Goal: Information Seeking & Learning: Check status

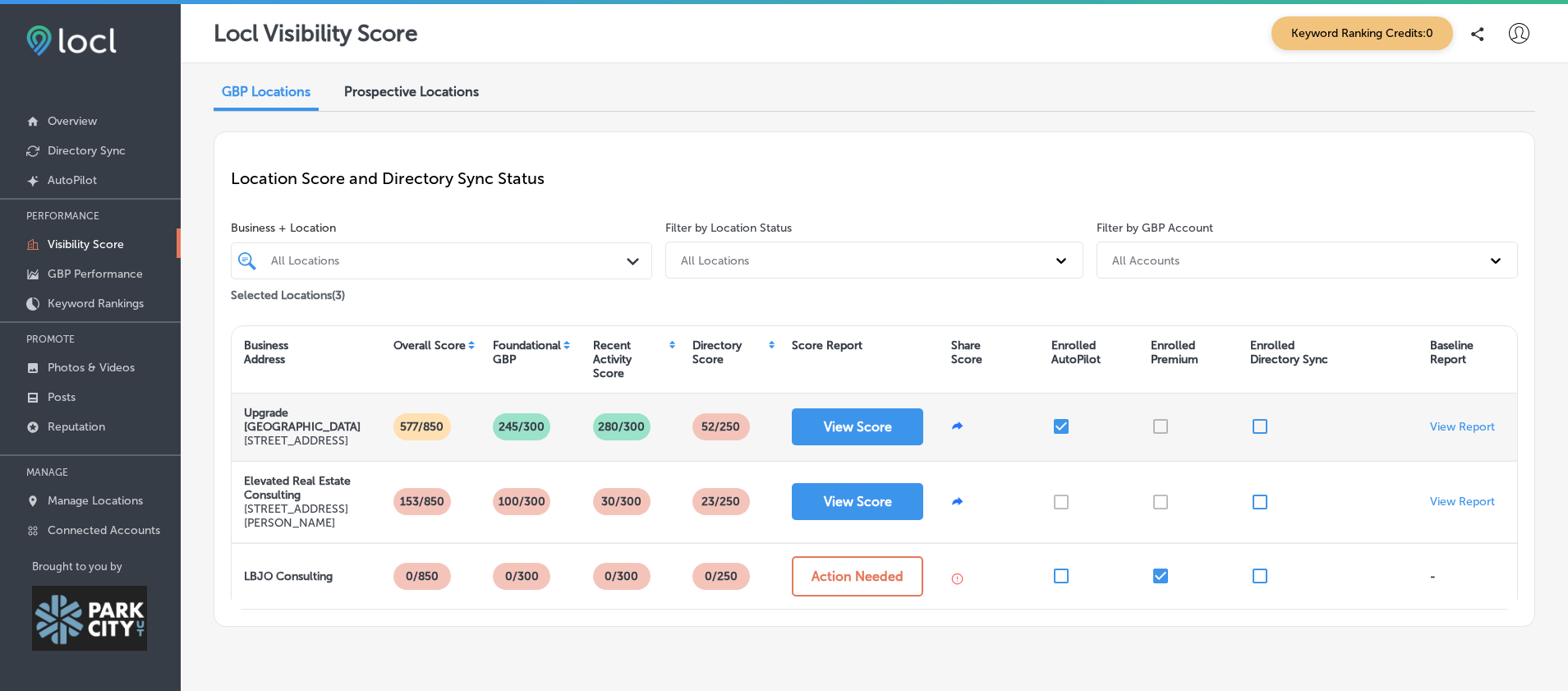
click at [1160, 434] on div at bounding box center [1189, 427] width 100 height 67
click at [1255, 436] on input "checkbox" at bounding box center [1260, 426] width 20 height 20
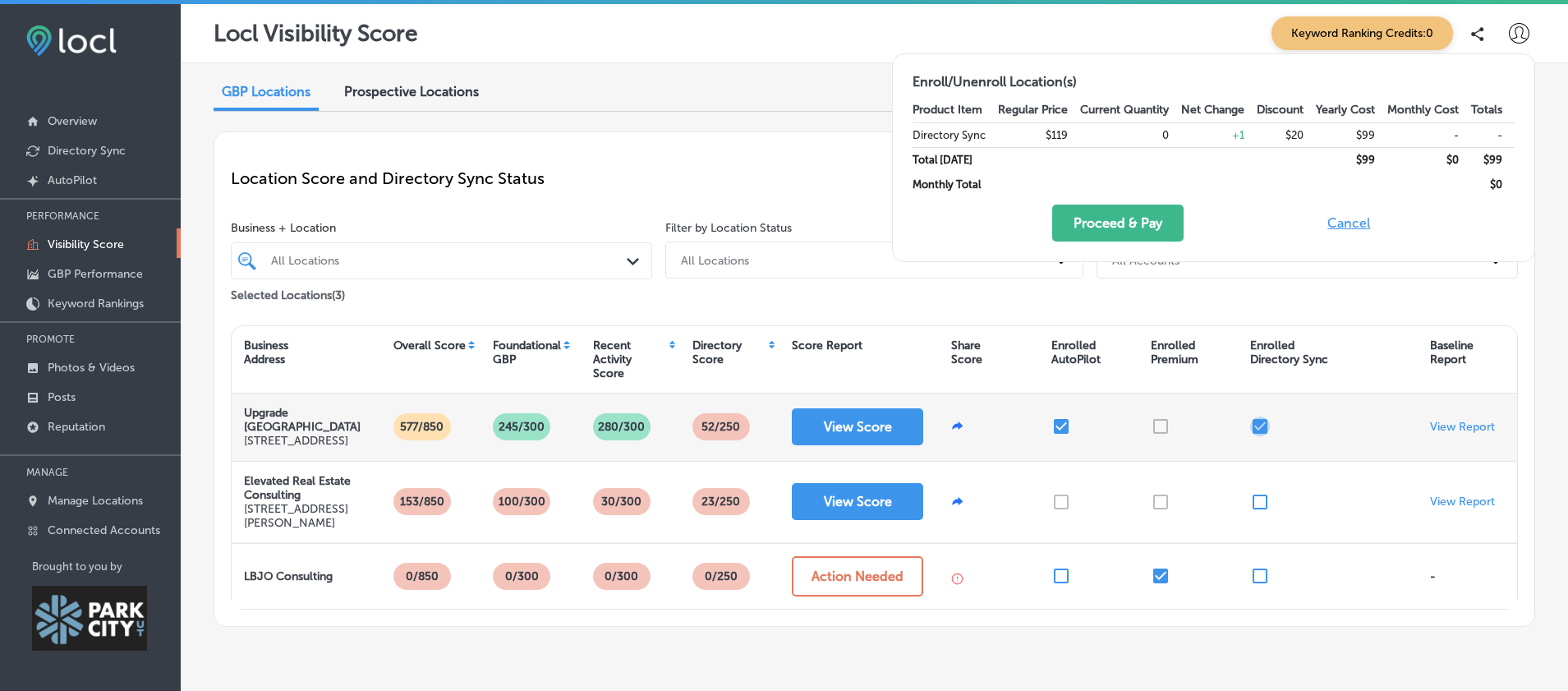
click at [1255, 436] on input "checkbox" at bounding box center [1260, 426] width 20 height 20
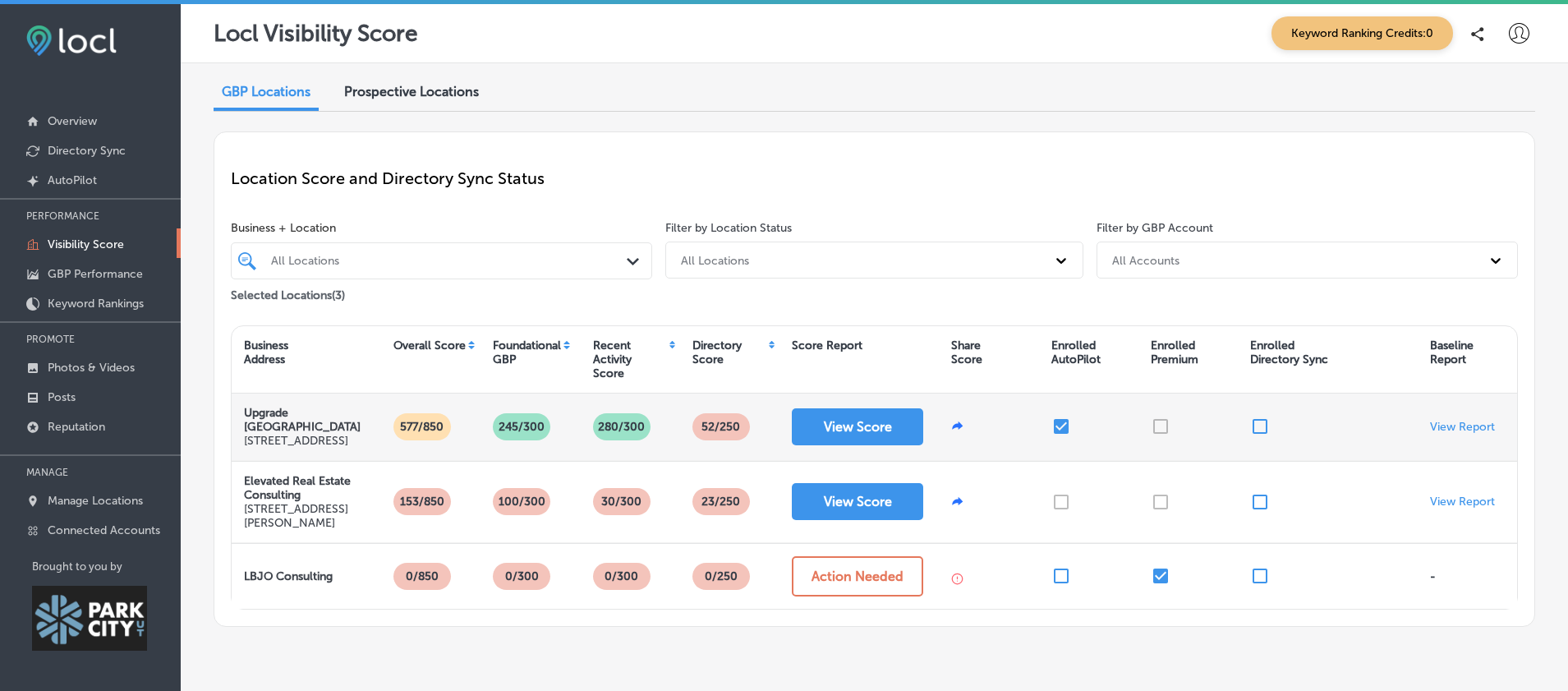
click at [1158, 437] on div at bounding box center [1189, 427] width 100 height 67
click at [1437, 424] on div "View Report" at bounding box center [1468, 427] width 100 height 67
click at [1441, 433] on p "View Report" at bounding box center [1463, 426] width 65 height 14
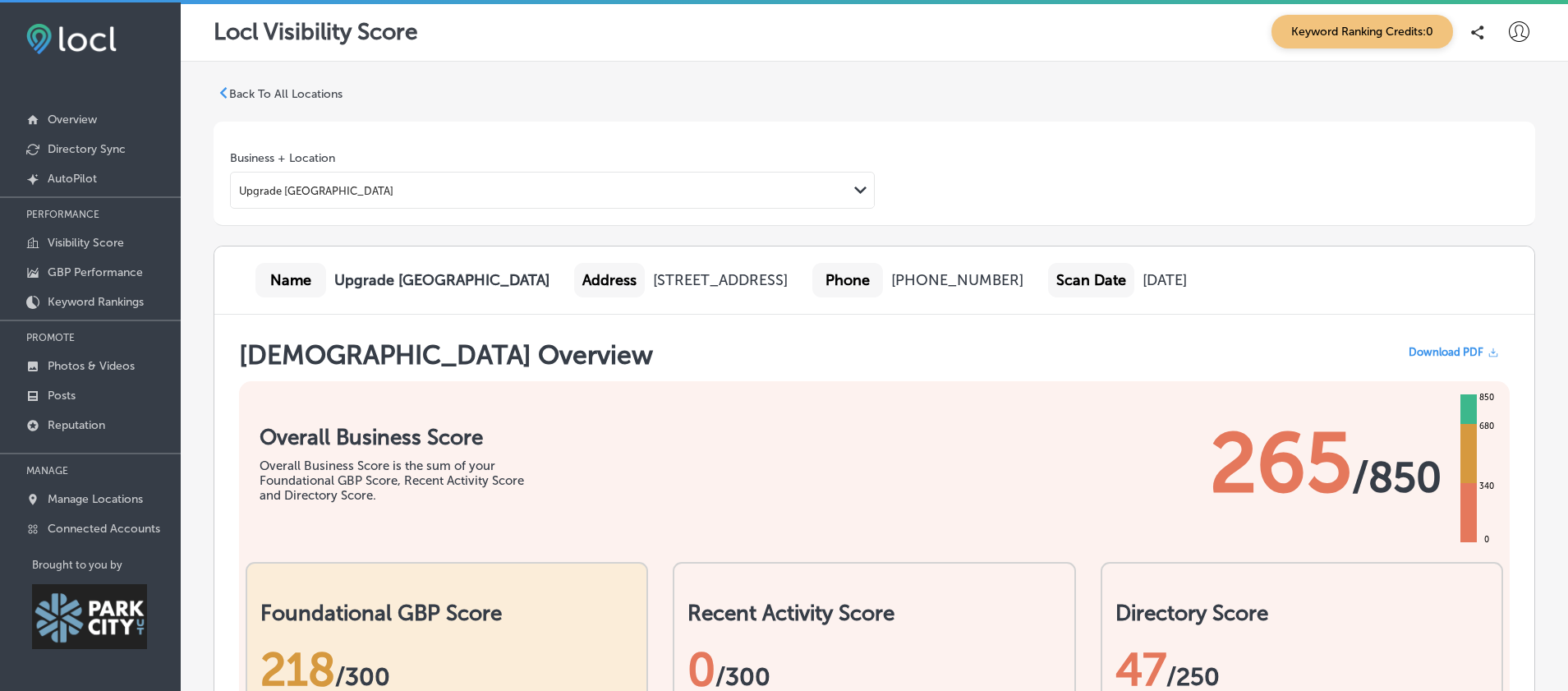
click at [298, 95] on p "Back To All Locations" at bounding box center [285, 93] width 113 height 14
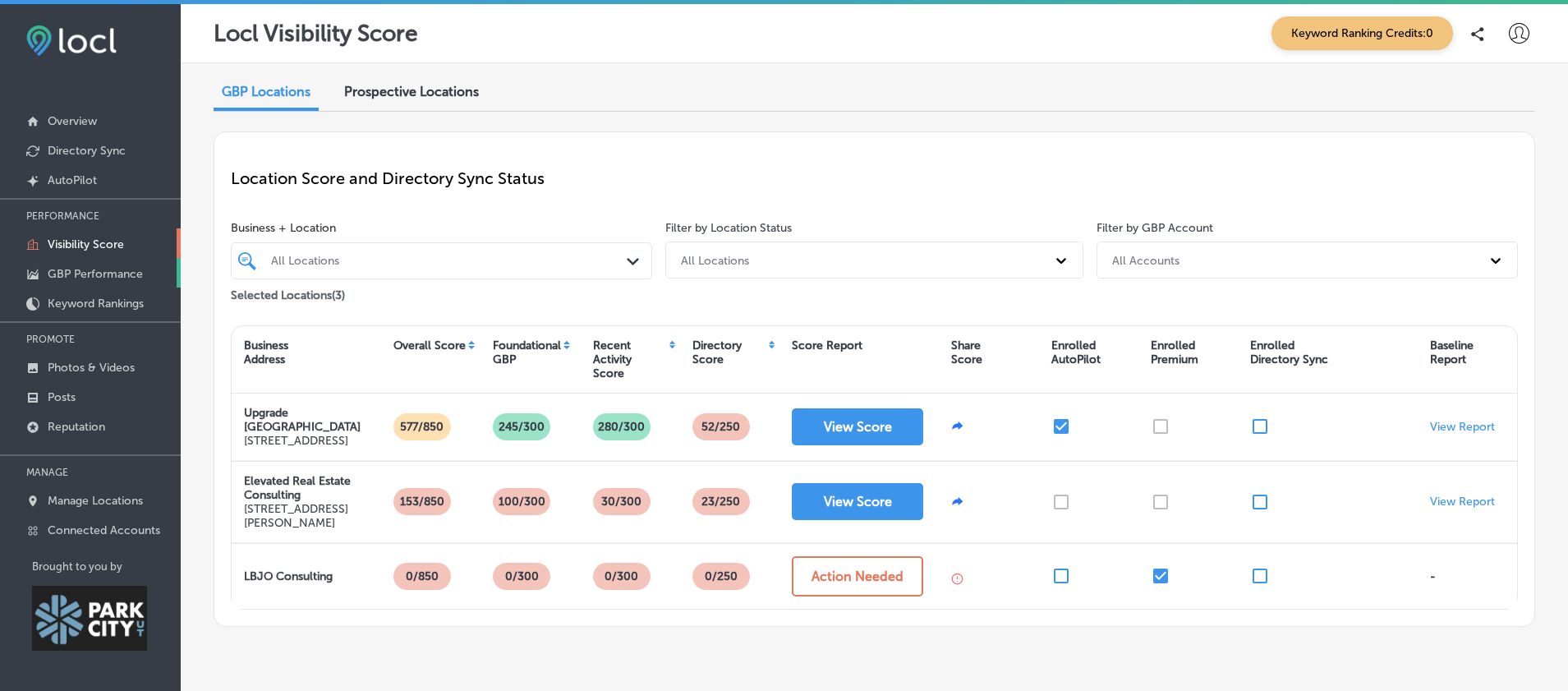
click at [99, 272] on p "GBP Performance" at bounding box center [95, 273] width 95 height 14
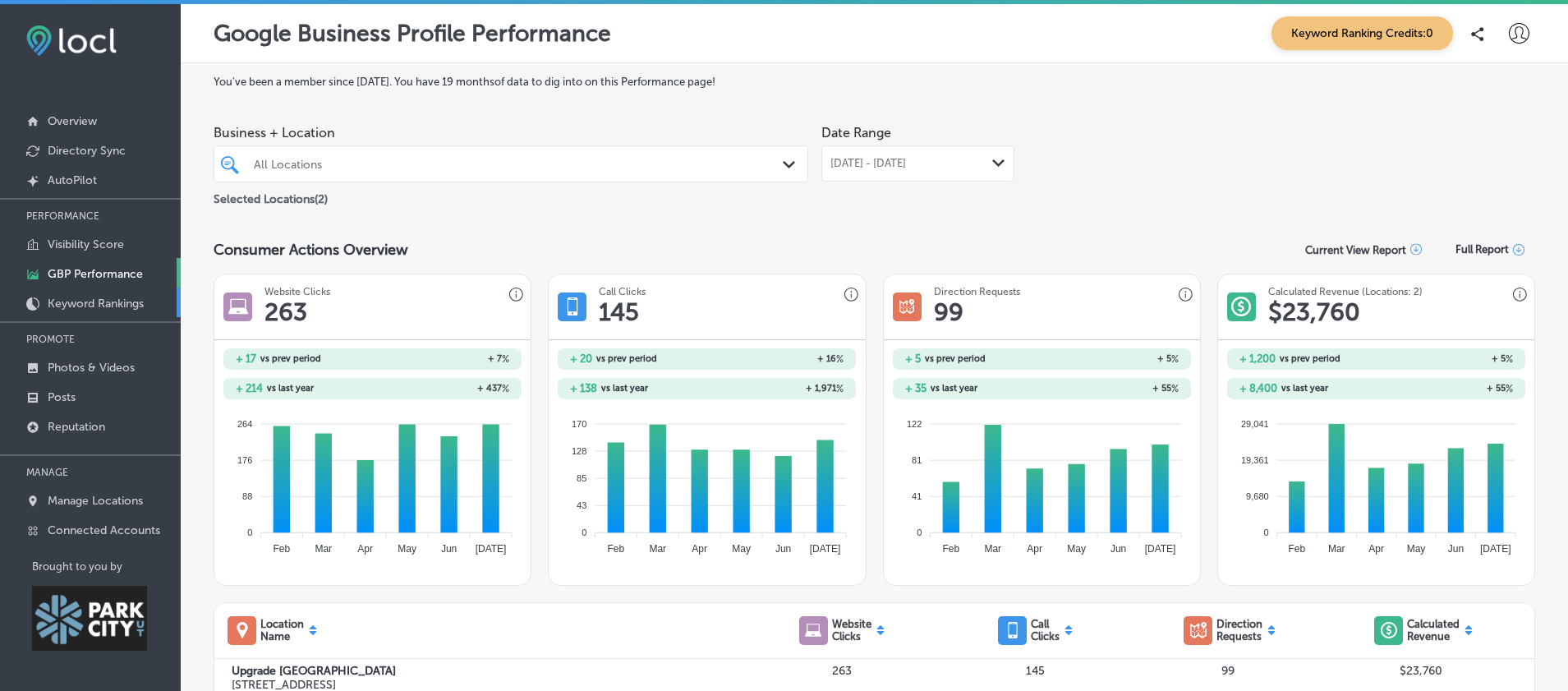
click at [75, 299] on p "Keyword Rankings" at bounding box center [96, 303] width 96 height 14
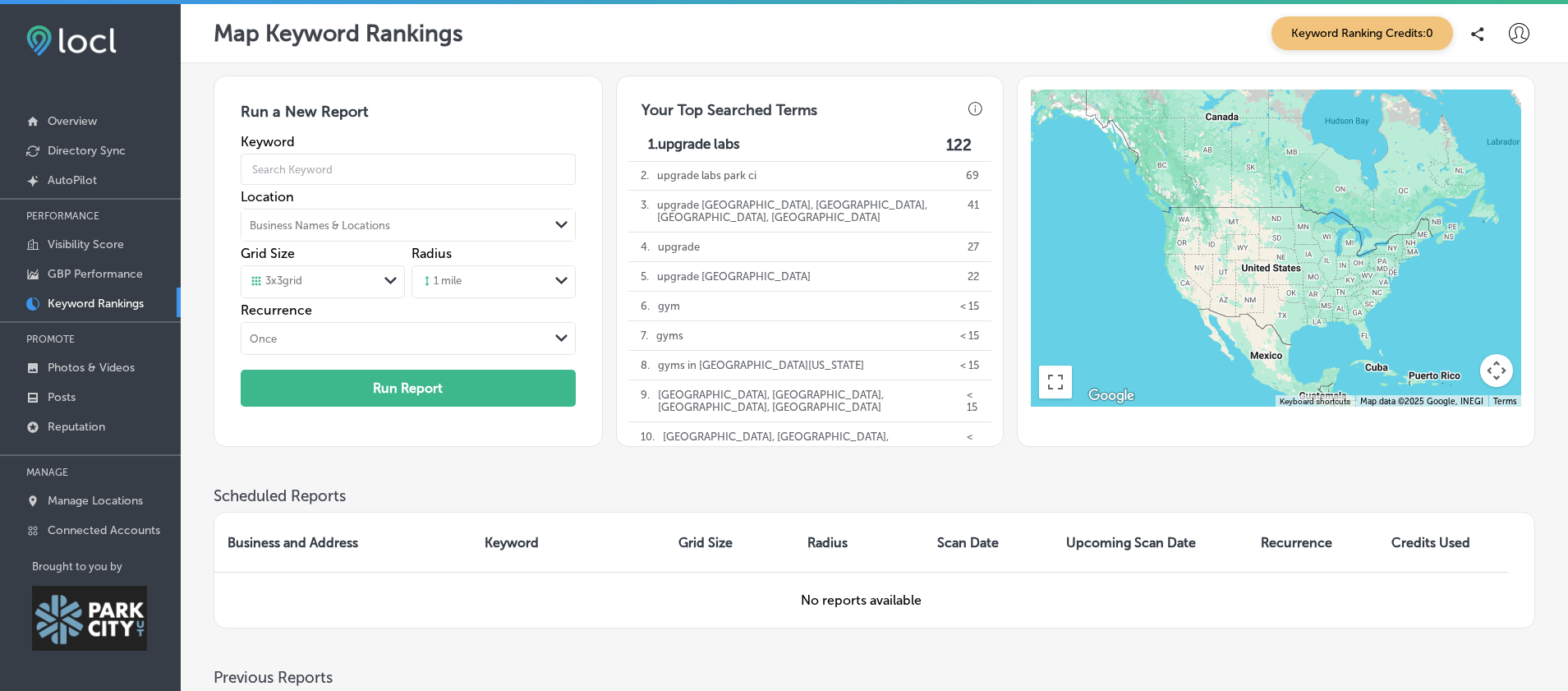
scroll to position [5, 0]
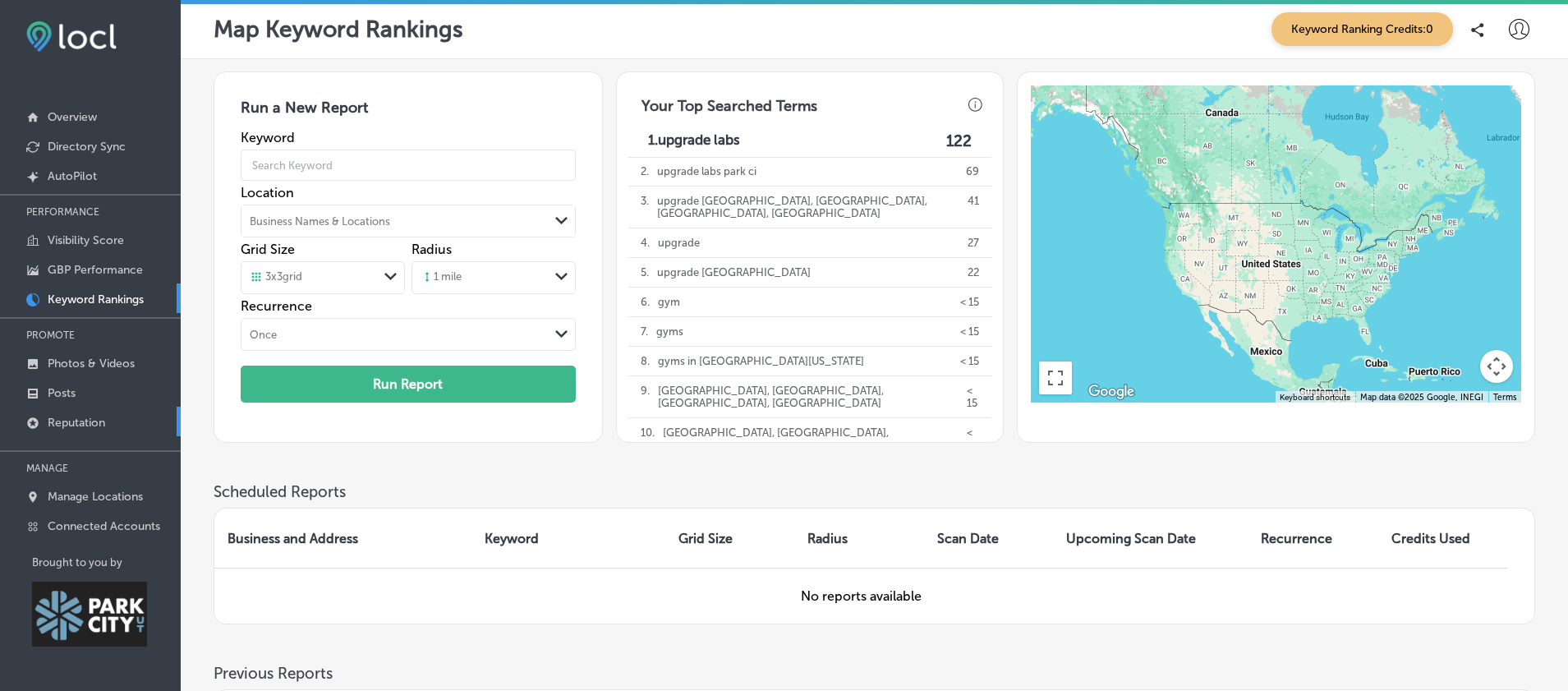
click at [71, 418] on p "Reputation" at bounding box center [77, 421] width 58 height 14
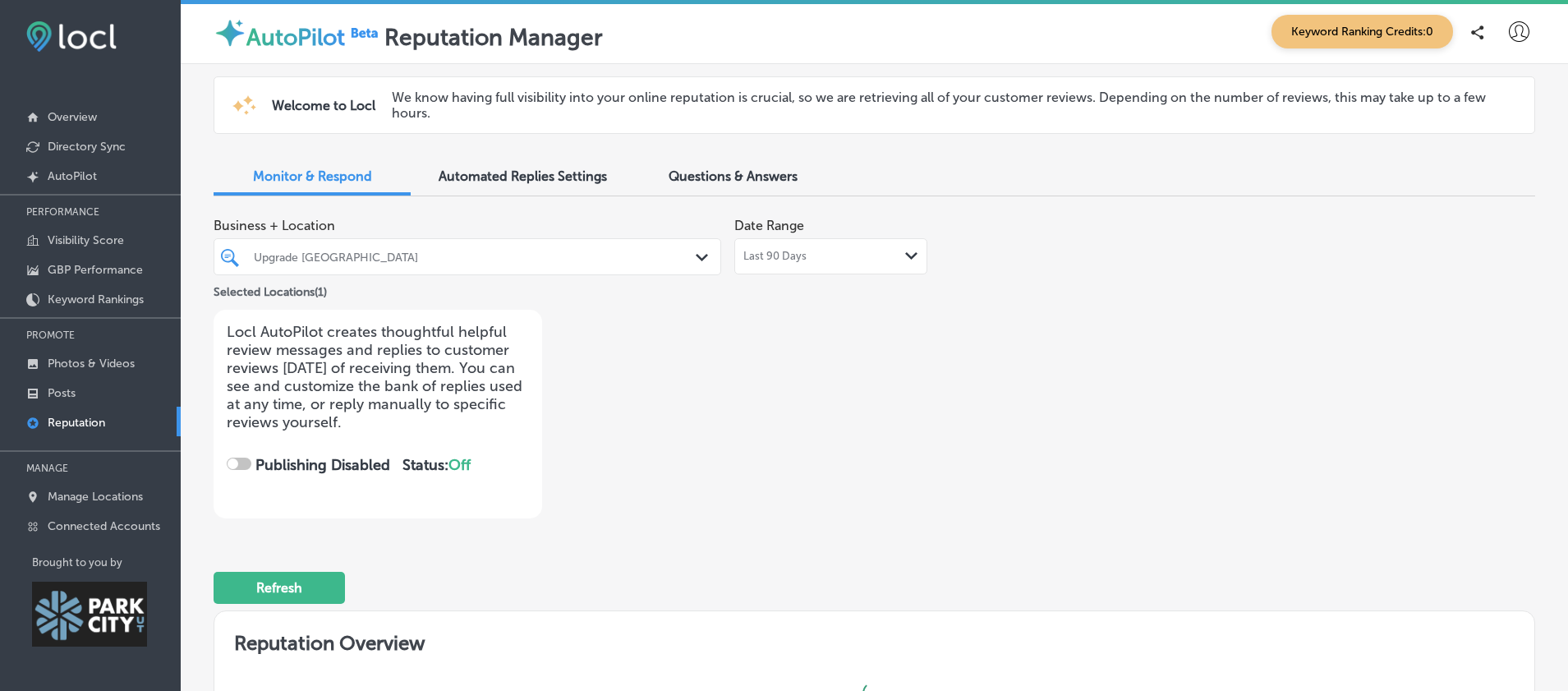
checkbox input "true"
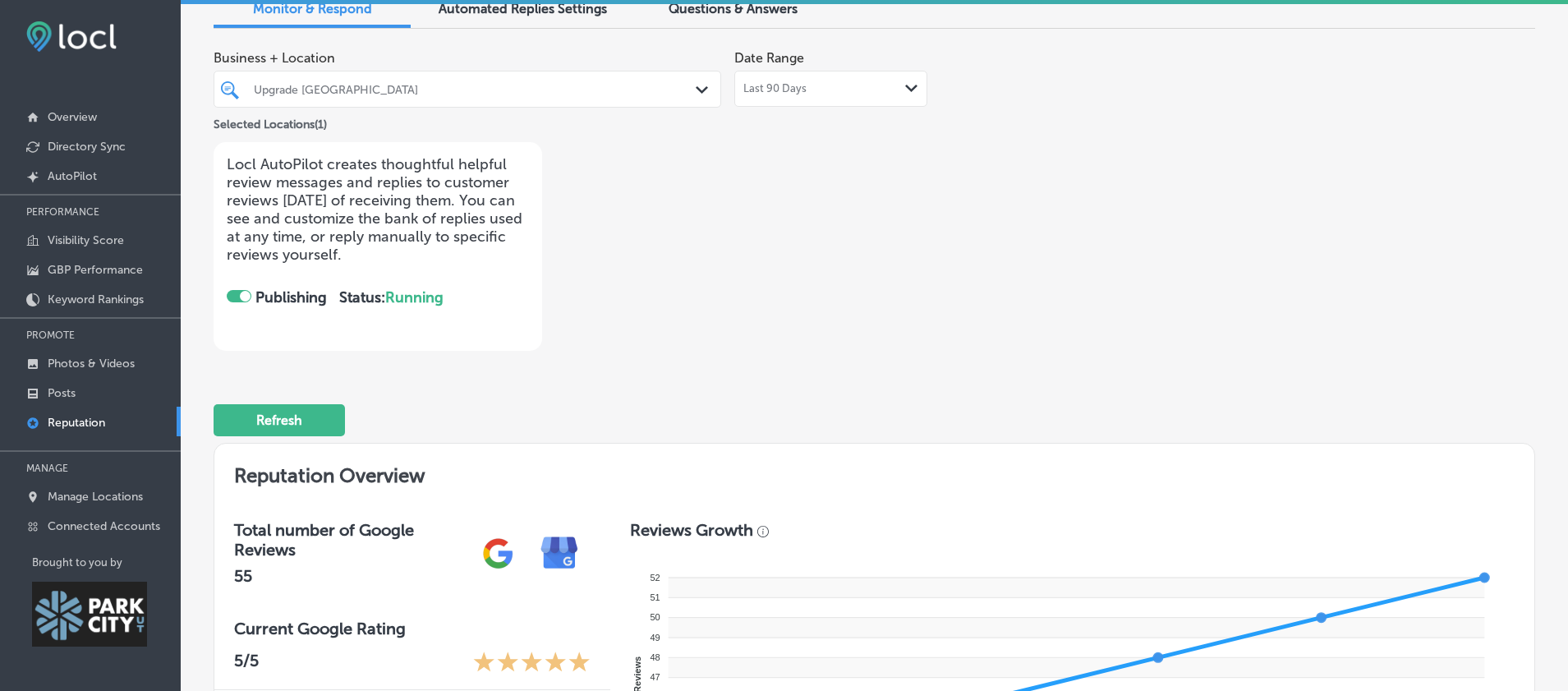
scroll to position [400, 0]
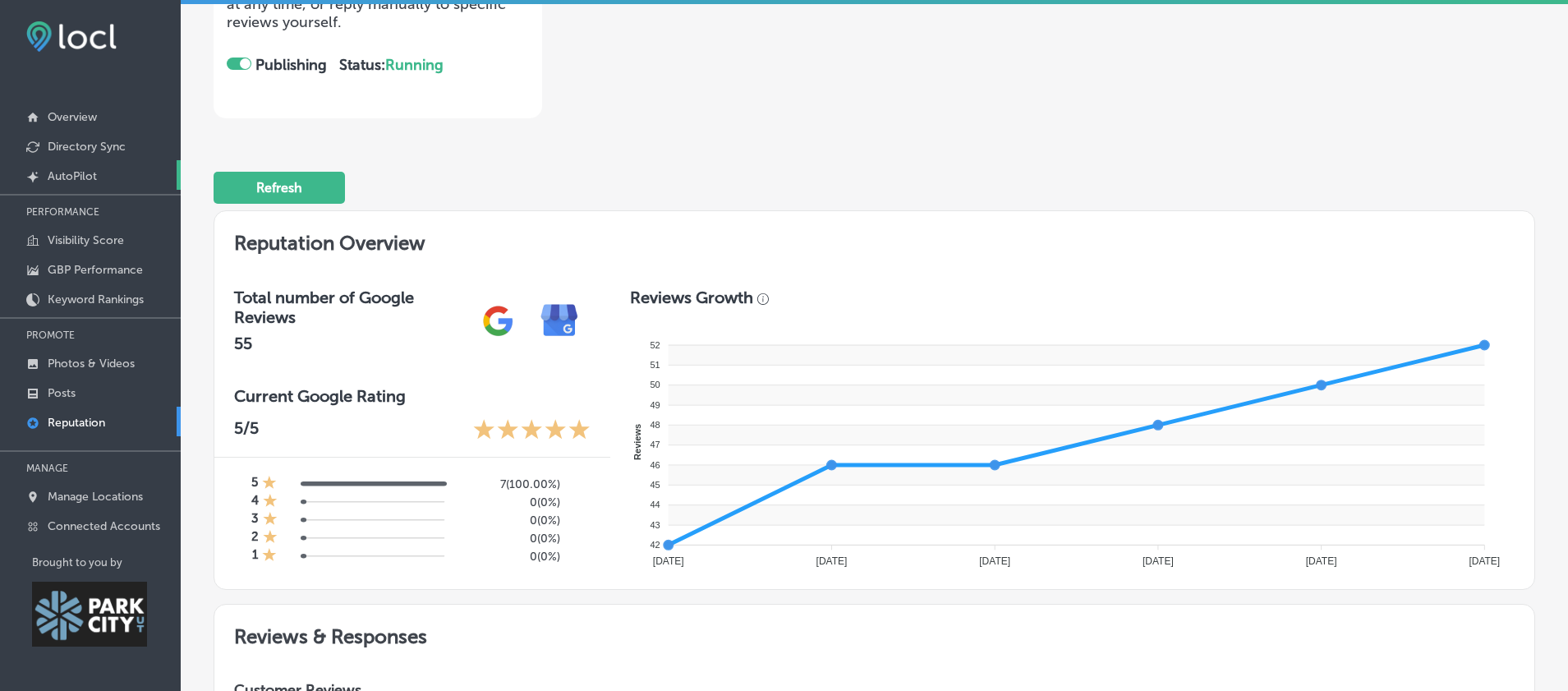
click at [49, 175] on p "AutoPilot" at bounding box center [72, 175] width 49 height 14
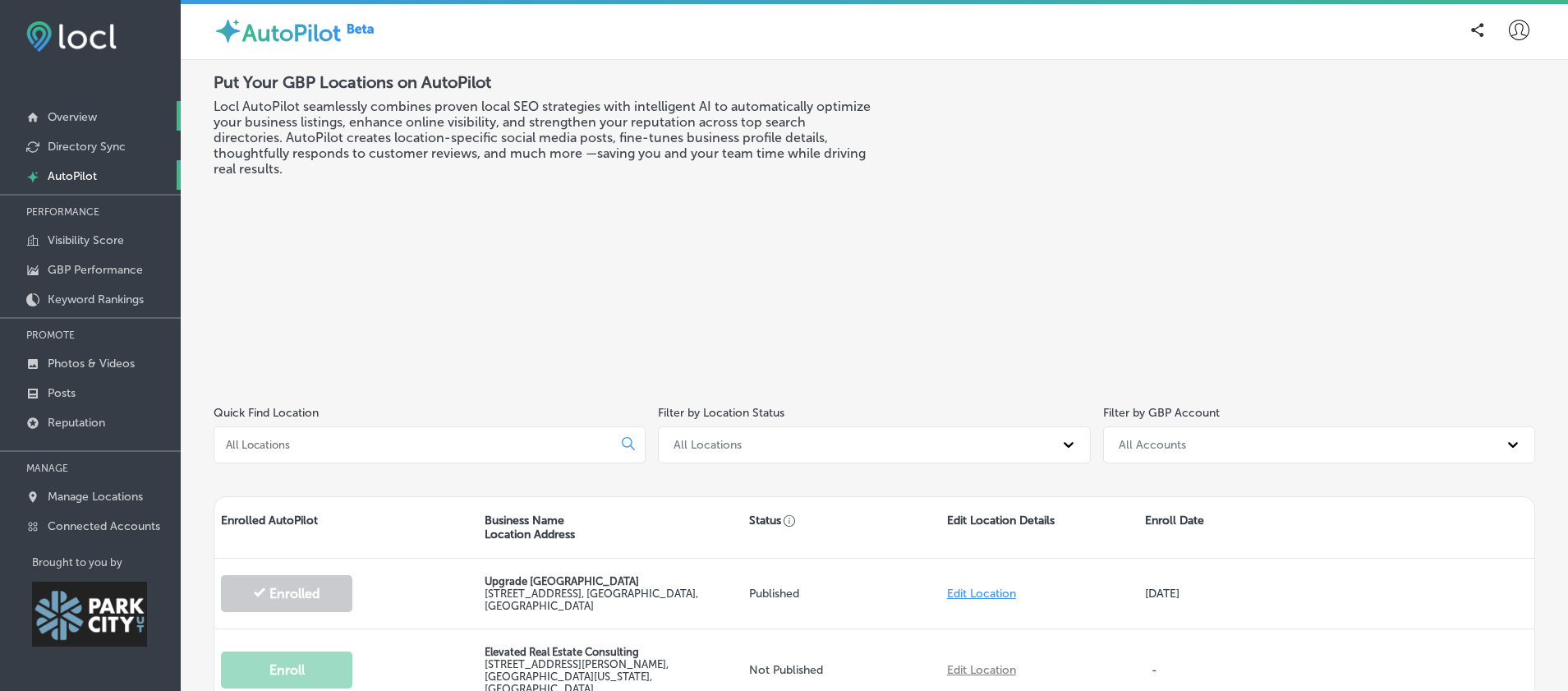
click at [92, 117] on p "Overview" at bounding box center [72, 117] width 49 height 14
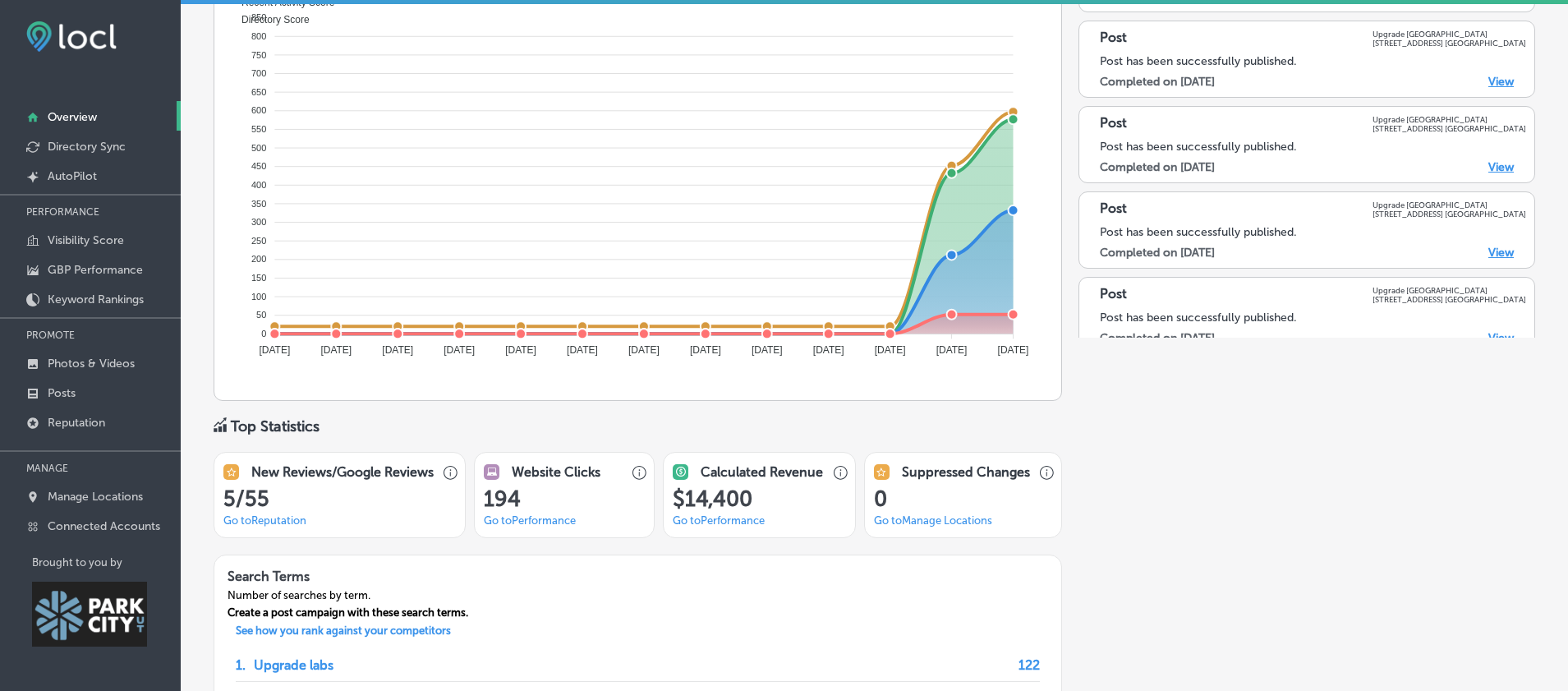
scroll to position [925, 0]
click at [712, 522] on link "Go to Performance" at bounding box center [719, 520] width 92 height 13
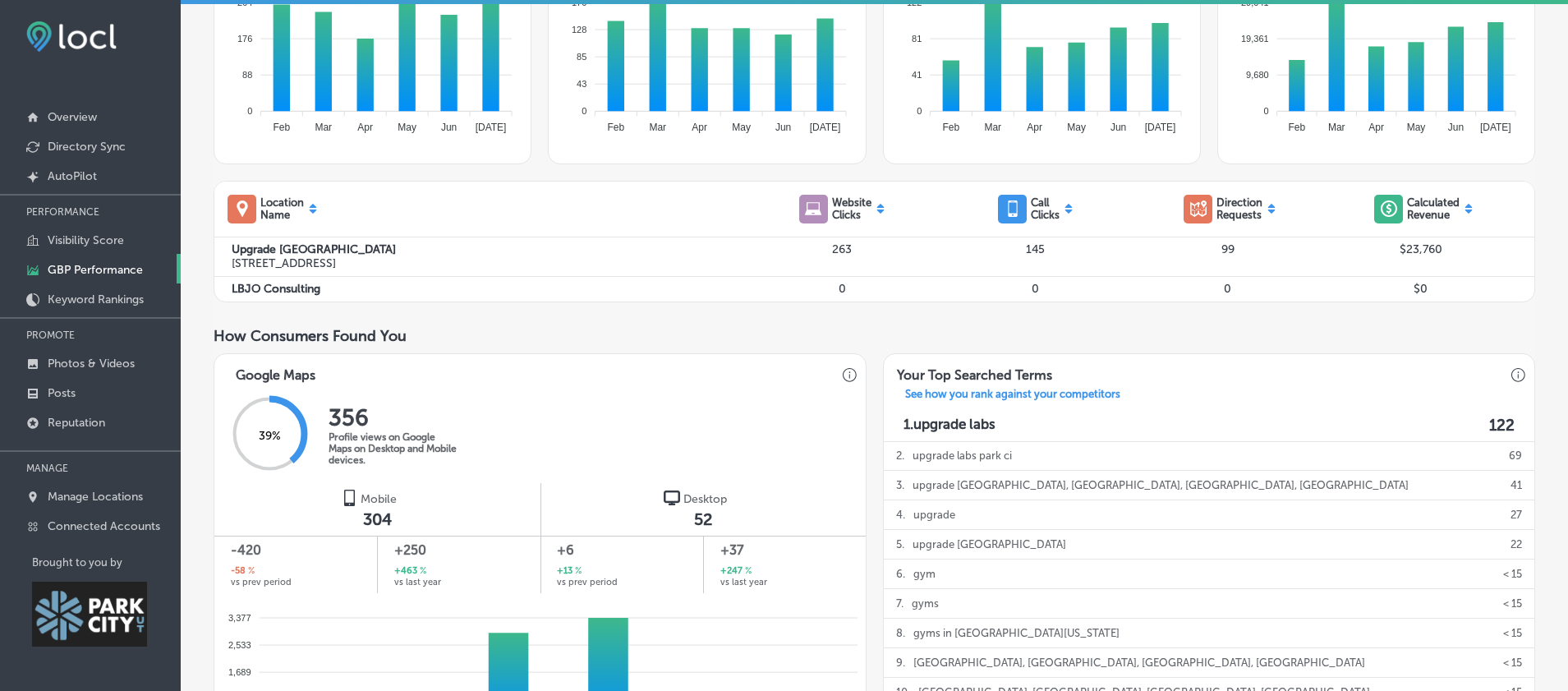
scroll to position [666, 0]
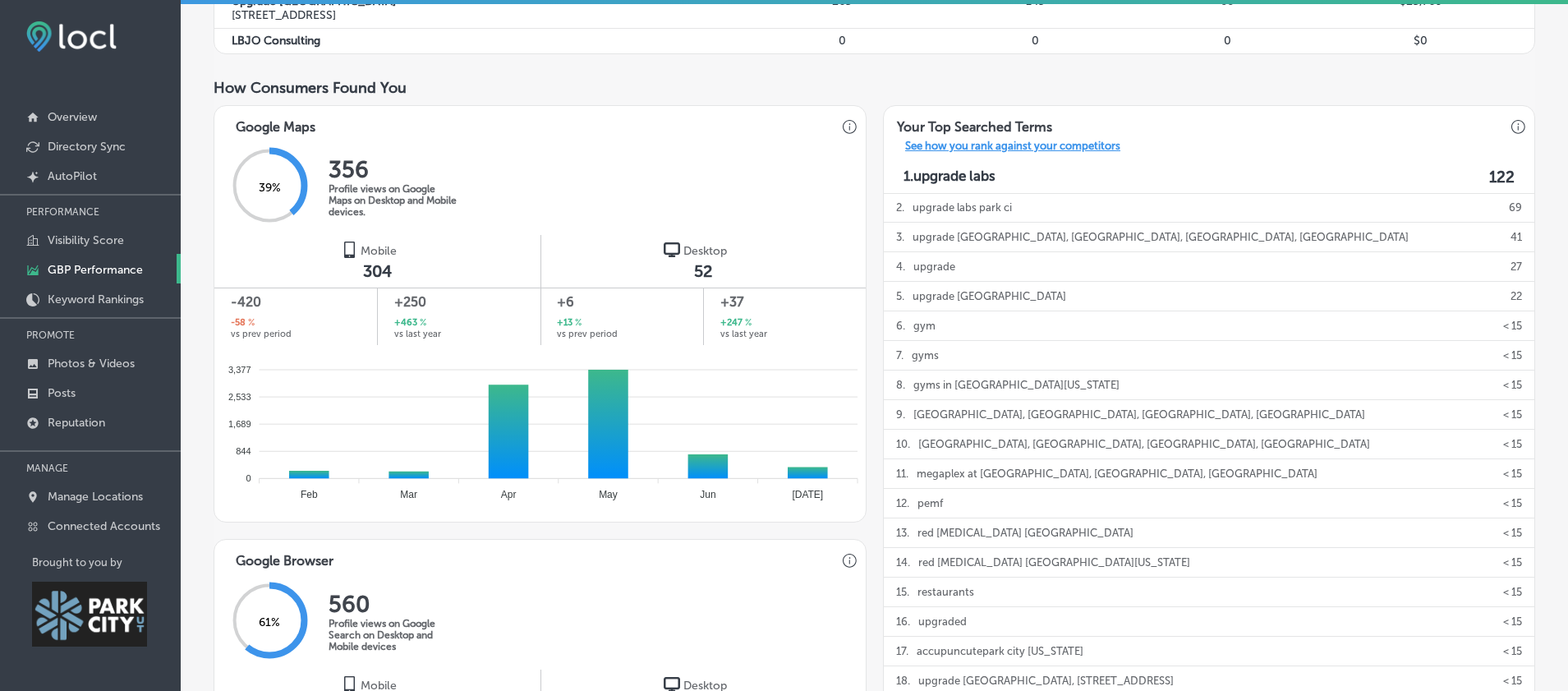
click at [1077, 154] on p "See how you rank against your competitors" at bounding box center [1012, 147] width 242 height 17
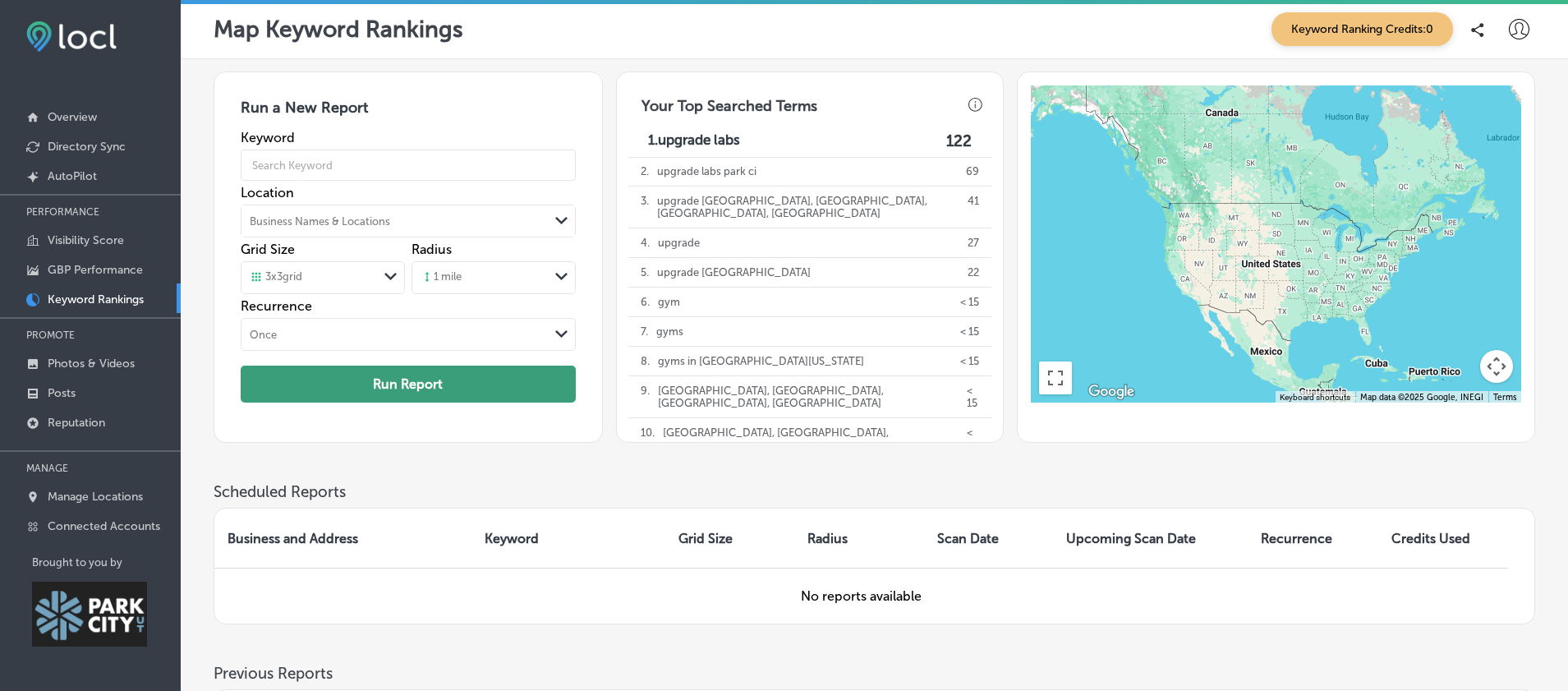
click at [416, 383] on button "Run Report" at bounding box center [408, 383] width 335 height 37
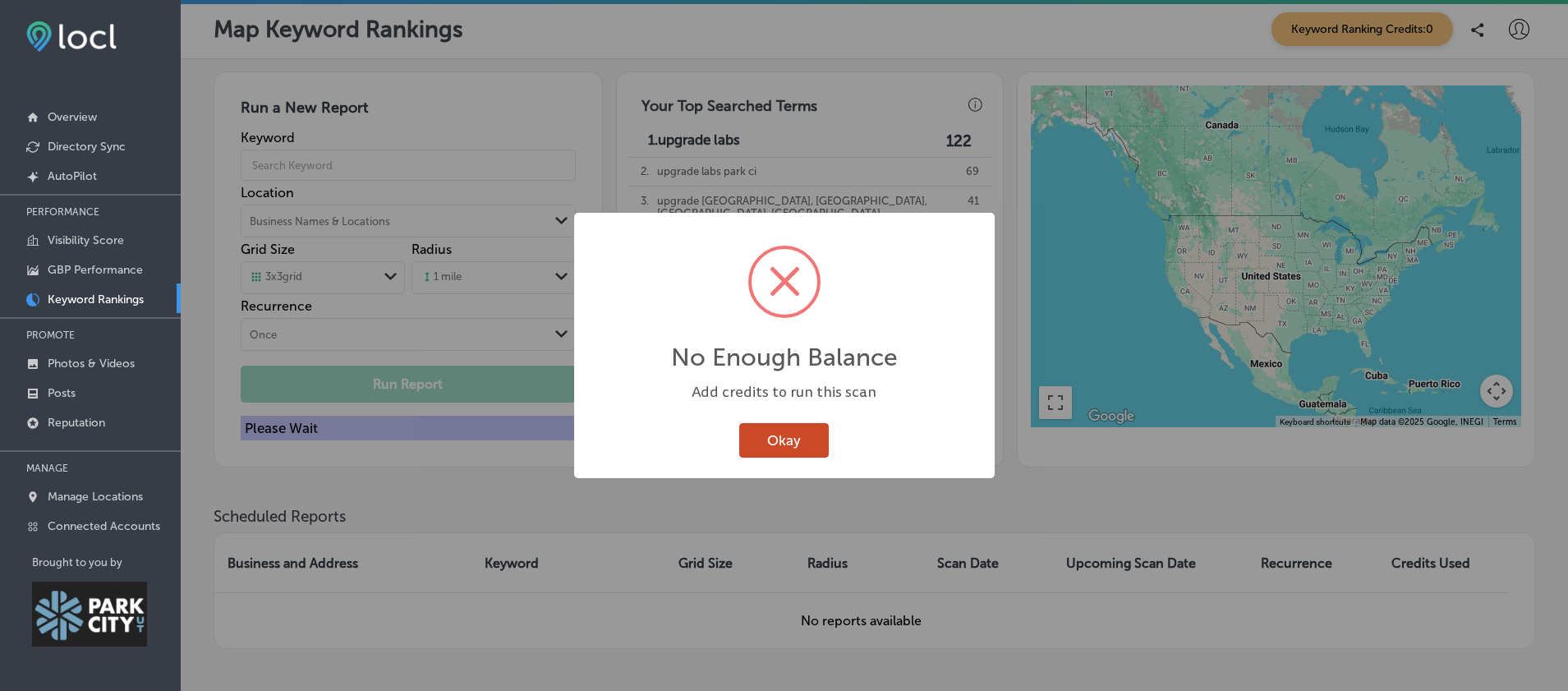
click at [804, 451] on button "Okay" at bounding box center [784, 440] width 90 height 33
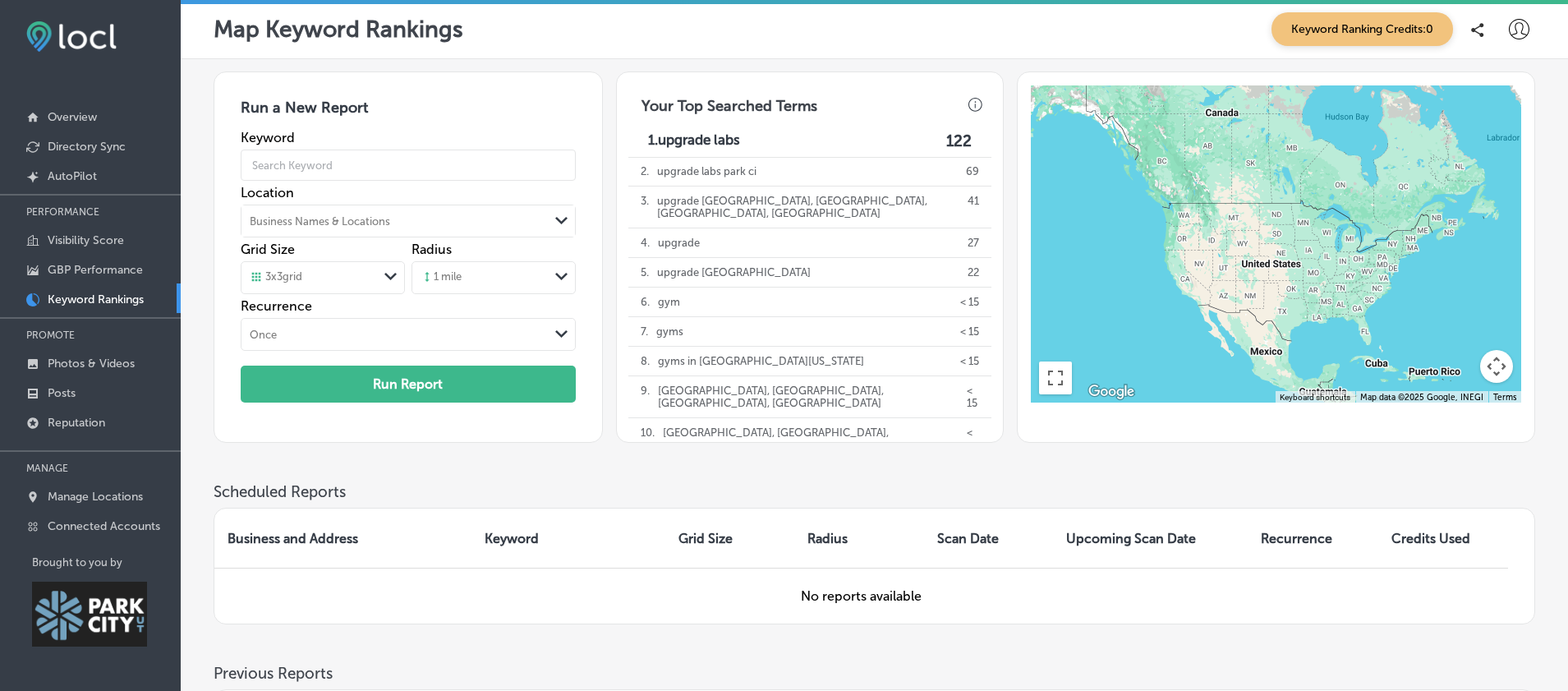
click at [1393, 24] on span "Keyword Ranking Credits: 0" at bounding box center [1363, 29] width 182 height 33
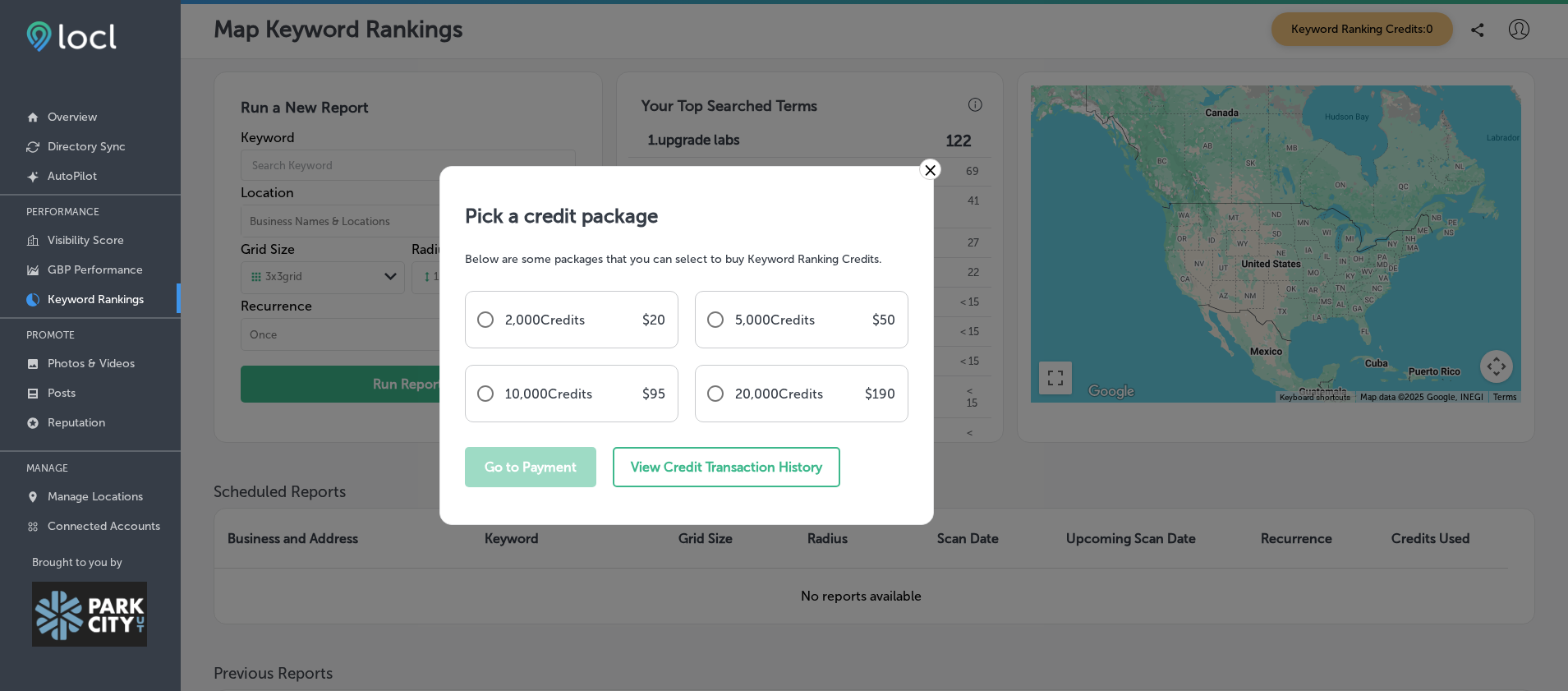
click at [933, 164] on link "×" at bounding box center [930, 169] width 23 height 22
